Goal: Submit feedback/report problem

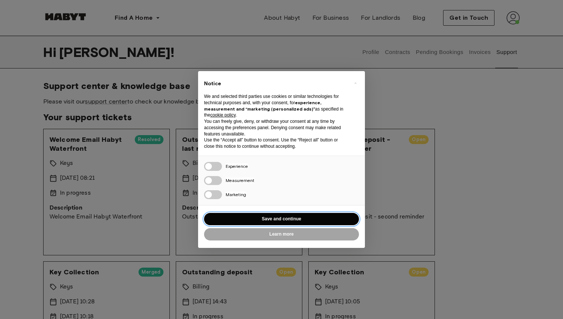
click at [239, 216] on button "Save and continue" at bounding box center [281, 219] width 155 height 12
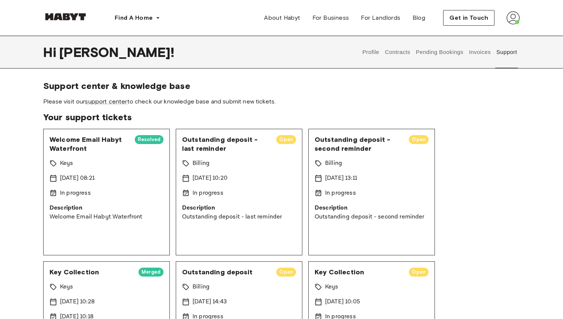
click at [101, 209] on p "Description" at bounding box center [107, 208] width 114 height 9
click at [112, 209] on p "Description" at bounding box center [107, 208] width 114 height 9
click at [460, 18] on span "Get in Touch" at bounding box center [468, 17] width 39 height 9
